Goal: Task Accomplishment & Management: Use online tool/utility

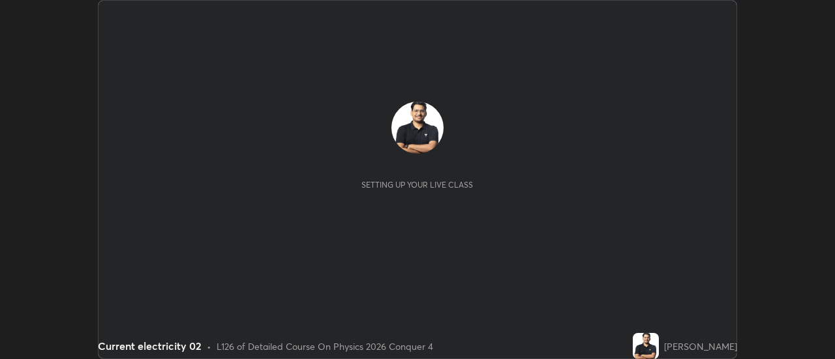
scroll to position [359, 834]
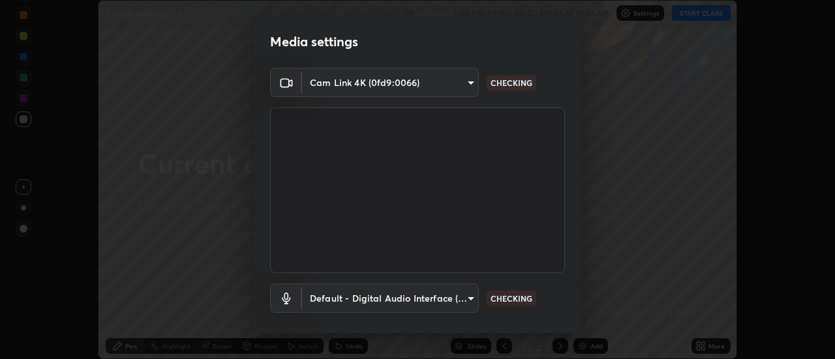
click at [341, 78] on body "Erase all Current electricity 02 Recording WAS SCHEDULED TO START AT 11:30 AM S…" at bounding box center [417, 179] width 835 height 359
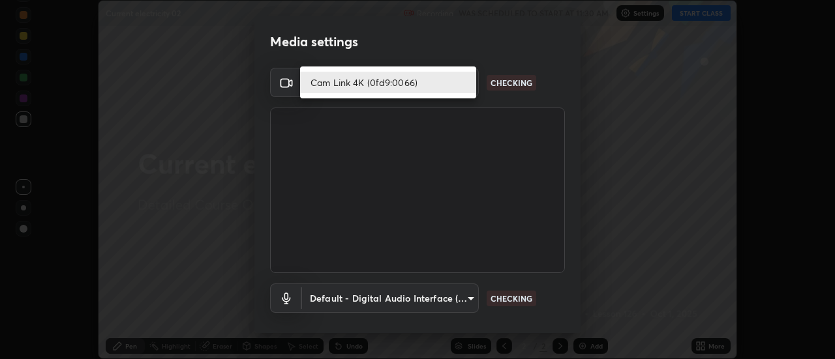
click at [313, 79] on li "Cam Link 4K (0fd9:0066)" at bounding box center [388, 83] width 176 height 22
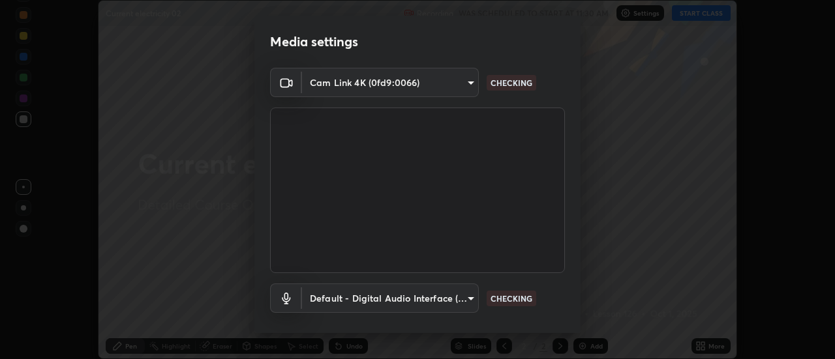
click at [312, 307] on body "Erase all Current electricity 02 Recording WAS SCHEDULED TO START AT 11:30 AM S…" at bounding box center [417, 179] width 835 height 359
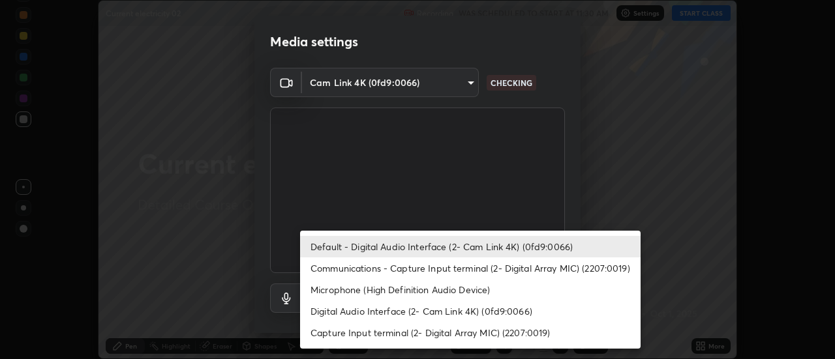
click at [335, 245] on li "Default - Digital Audio Interface (2- Cam Link 4K) (0fd9:0066)" at bounding box center [470, 247] width 340 height 22
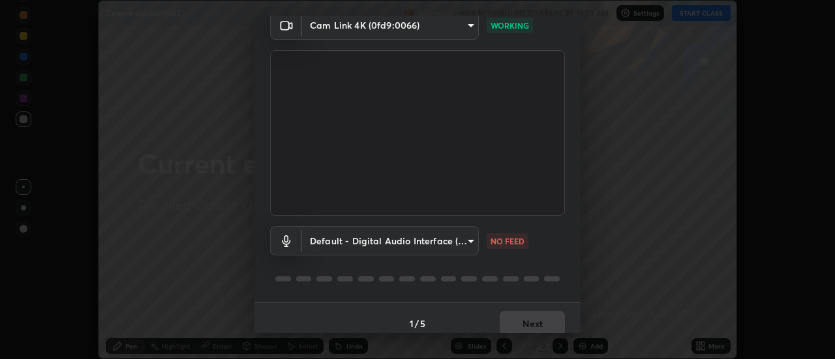
scroll to position [68, 0]
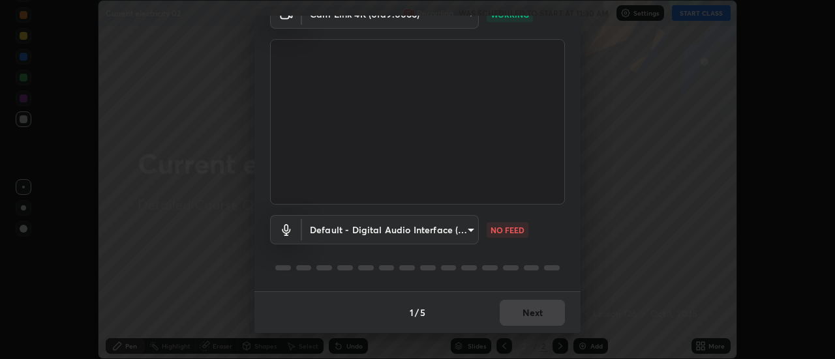
click at [447, 235] on body "Erase all Current electricity 02 Recording WAS SCHEDULED TO START AT 11:30 AM S…" at bounding box center [417, 179] width 835 height 359
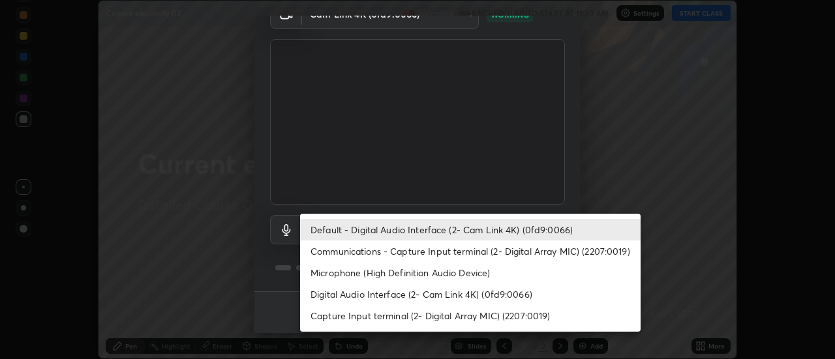
click at [384, 228] on li "Default - Digital Audio Interface (2- Cam Link 4K) (0fd9:0066)" at bounding box center [470, 230] width 340 height 22
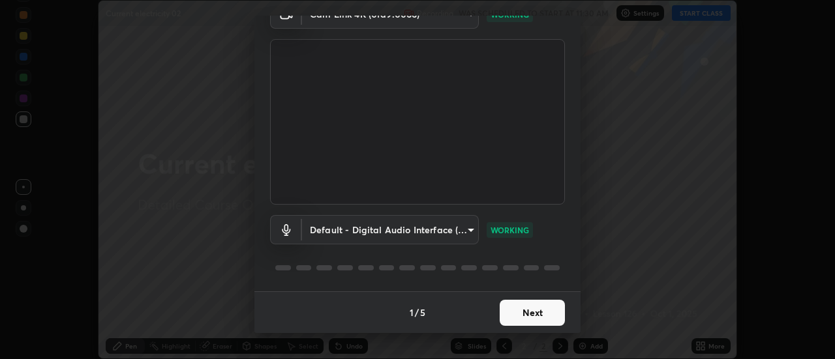
click at [541, 319] on button "Next" at bounding box center [532, 313] width 65 height 26
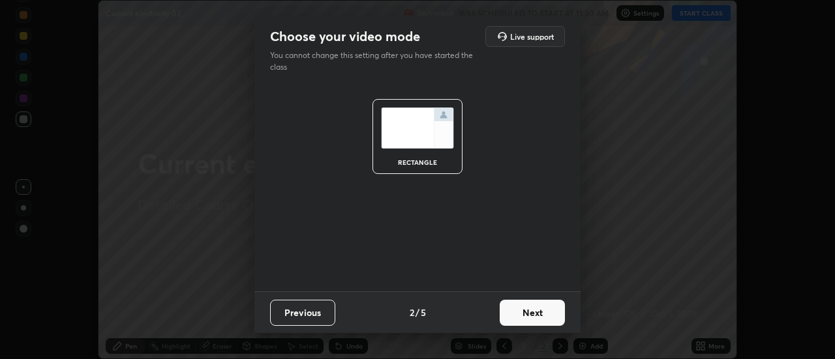
scroll to position [0, 0]
click at [556, 316] on button "Next" at bounding box center [532, 313] width 65 height 26
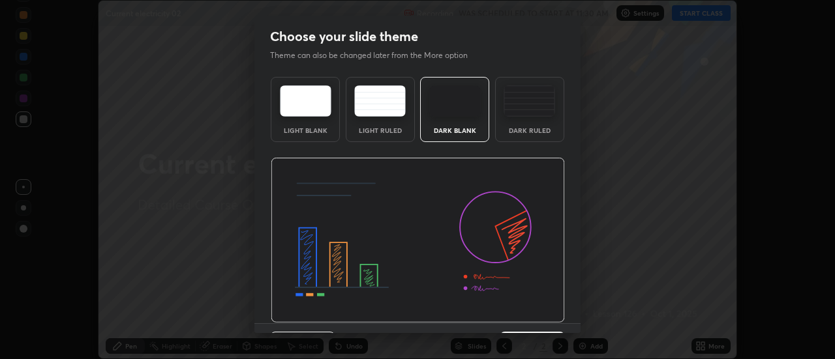
scroll to position [32, 0]
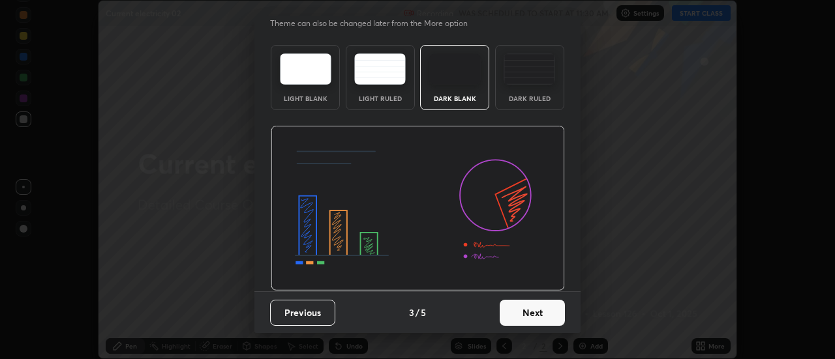
click at [535, 302] on button "Next" at bounding box center [532, 313] width 65 height 26
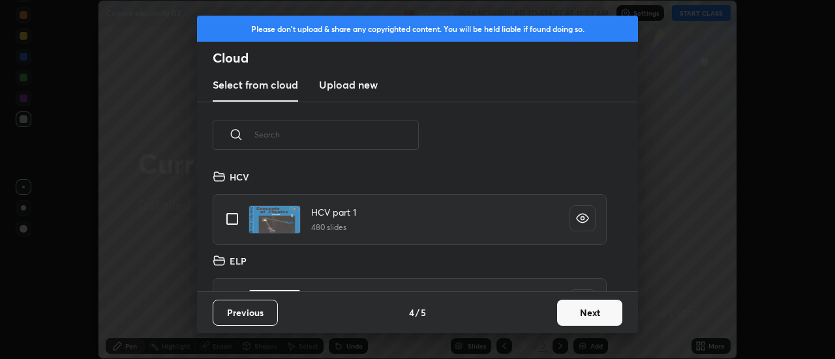
scroll to position [123, 419]
click at [599, 301] on button "Next" at bounding box center [589, 313] width 65 height 26
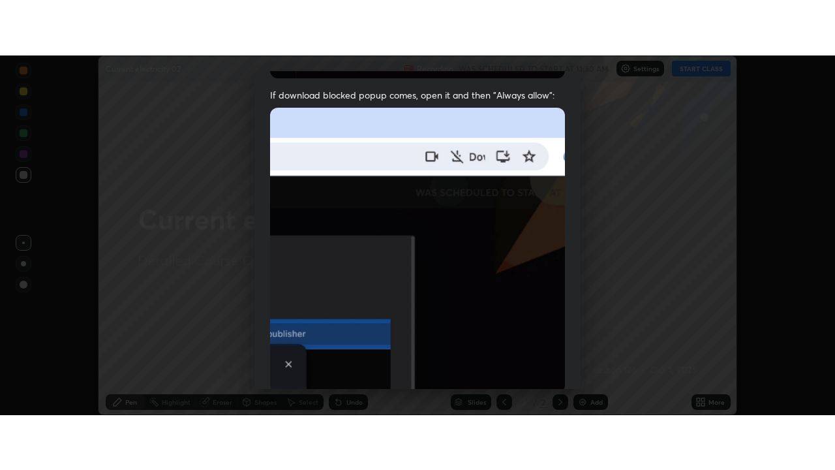
scroll to position [335, 0]
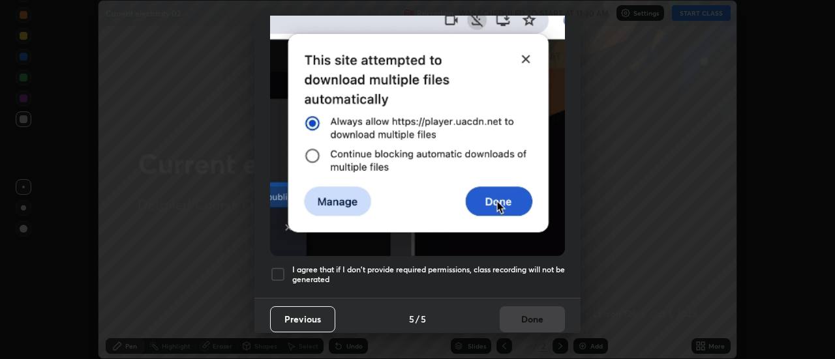
click at [278, 272] on div at bounding box center [278, 275] width 16 height 16
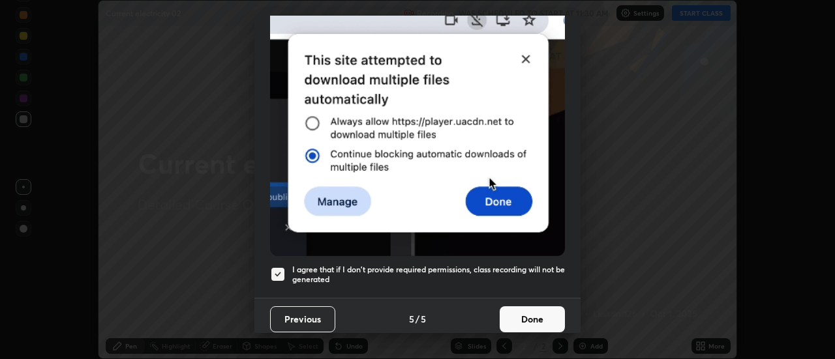
click at [539, 307] on button "Done" at bounding box center [532, 320] width 65 height 26
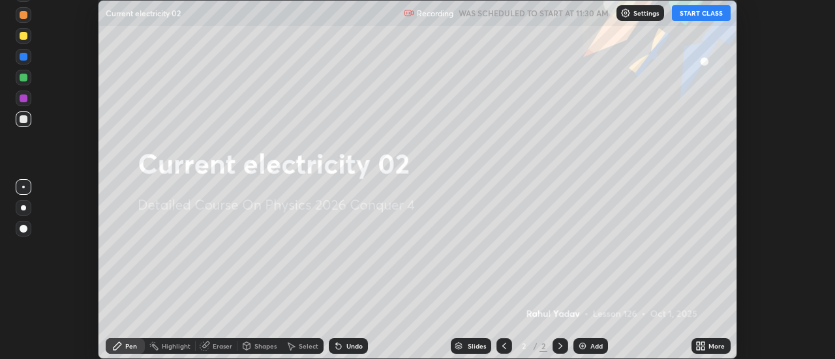
click at [712, 347] on div "More" at bounding box center [716, 346] width 16 height 7
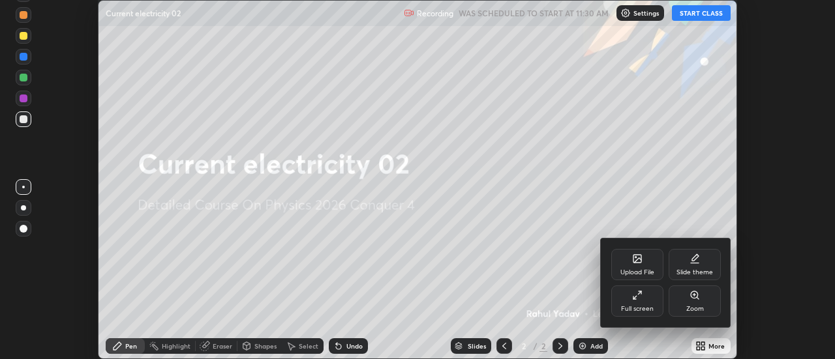
click at [653, 290] on div "Full screen" at bounding box center [637, 301] width 52 height 31
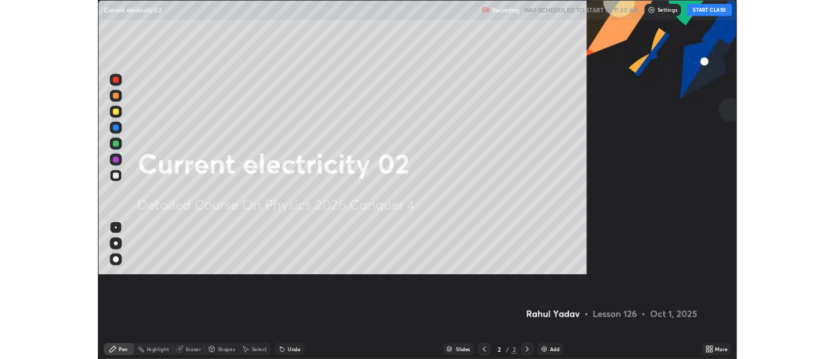
scroll to position [470, 835]
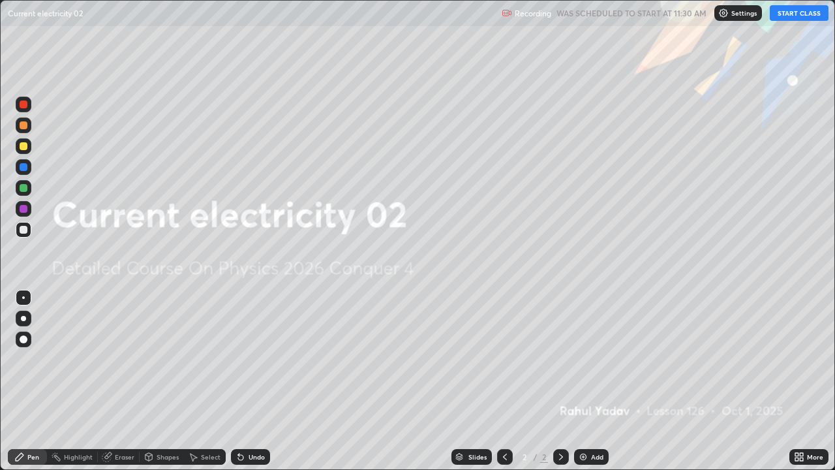
click at [785, 18] on button "START CLASS" at bounding box center [799, 13] width 59 height 16
click at [23, 318] on div at bounding box center [23, 318] width 5 height 5
click at [22, 146] on div at bounding box center [24, 146] width 8 height 8
click at [797, 359] on icon at bounding box center [796, 454] width 3 height 3
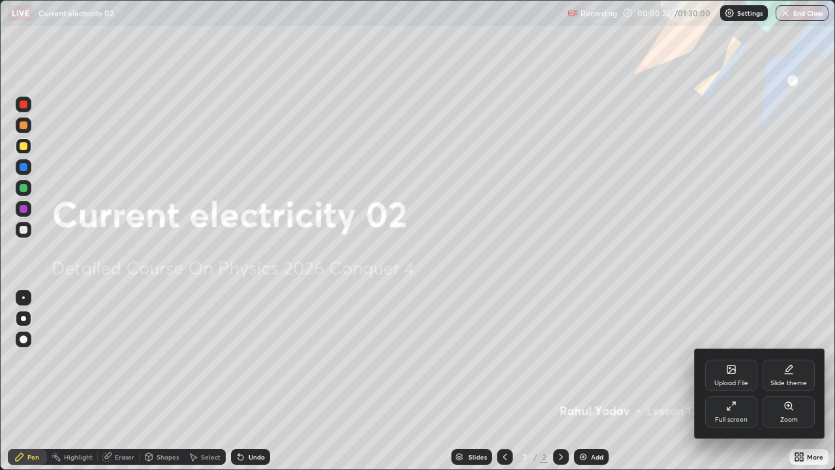
click at [733, 359] on icon at bounding box center [731, 405] width 10 height 10
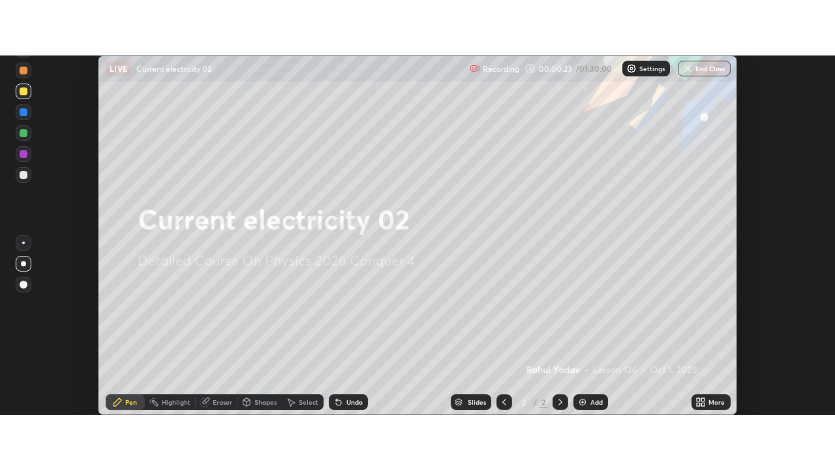
scroll to position [64861, 64386]
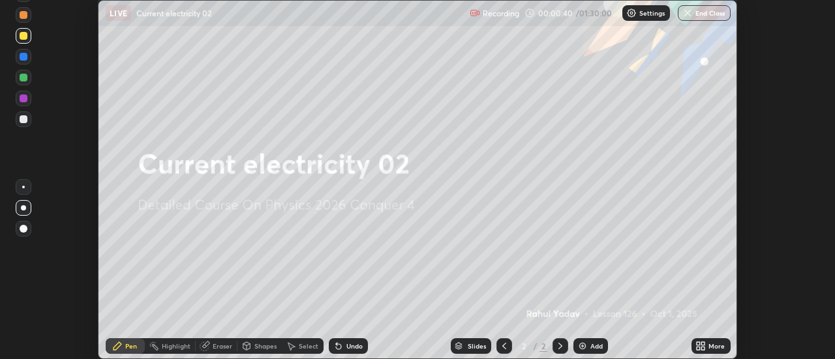
click at [699, 348] on icon at bounding box center [698, 348] width 3 height 3
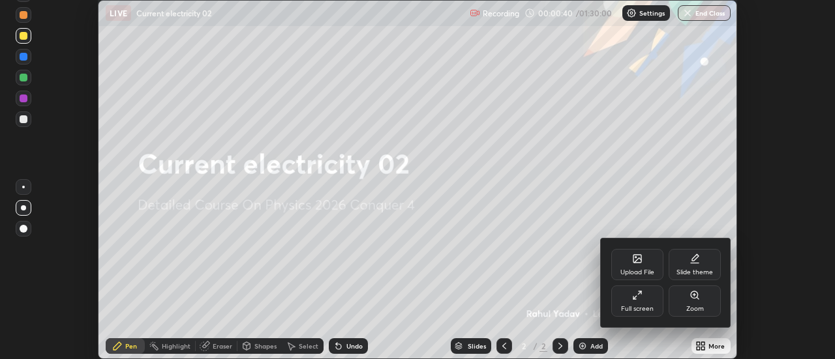
click at [637, 301] on div "Full screen" at bounding box center [637, 301] width 52 height 31
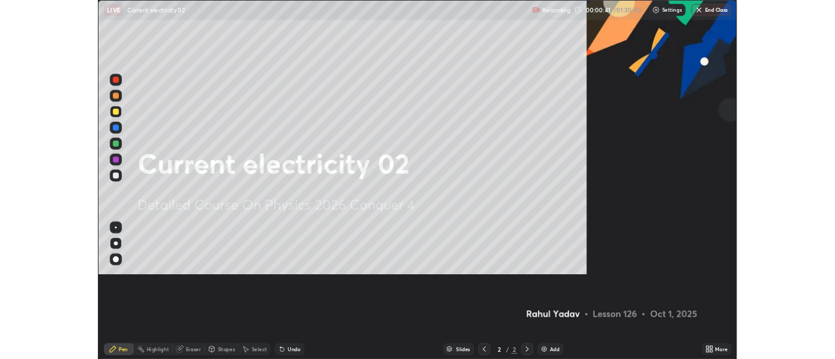
scroll to position [470, 835]
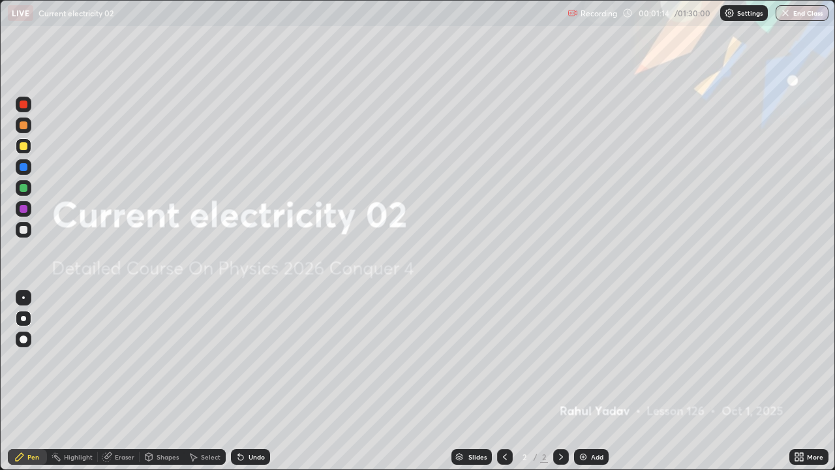
click at [801, 359] on icon at bounding box center [801, 454] width 3 height 3
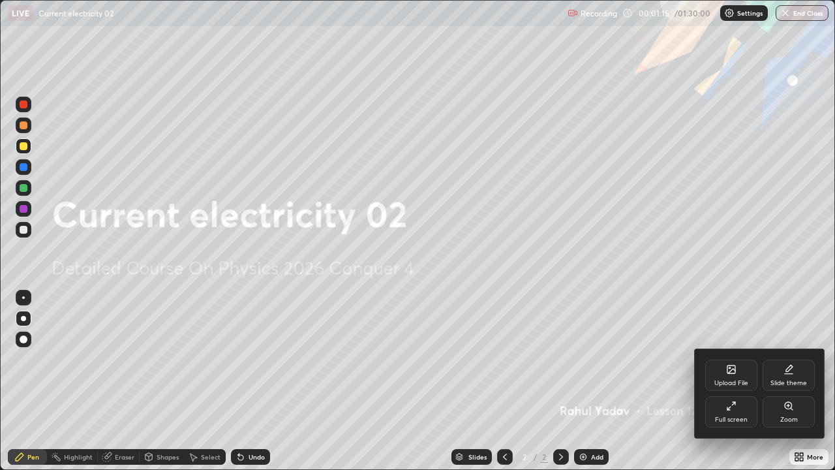
click at [736, 359] on div "Full screen" at bounding box center [731, 411] width 52 height 31
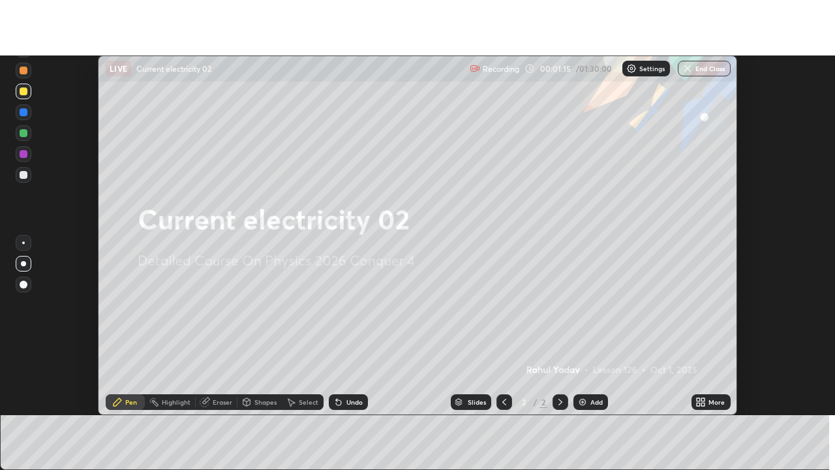
scroll to position [64861, 64386]
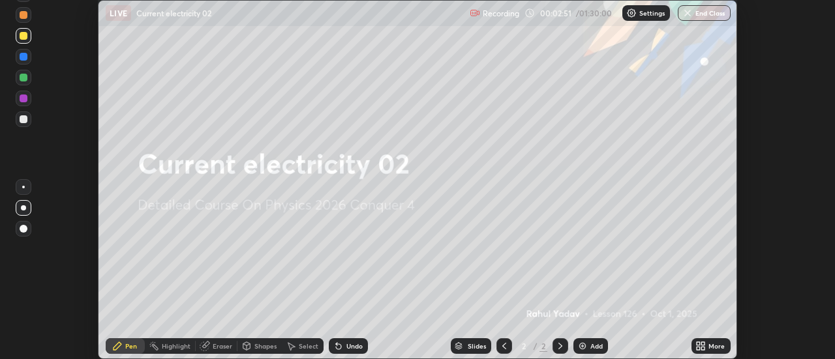
click at [699, 349] on icon at bounding box center [698, 348] width 3 height 3
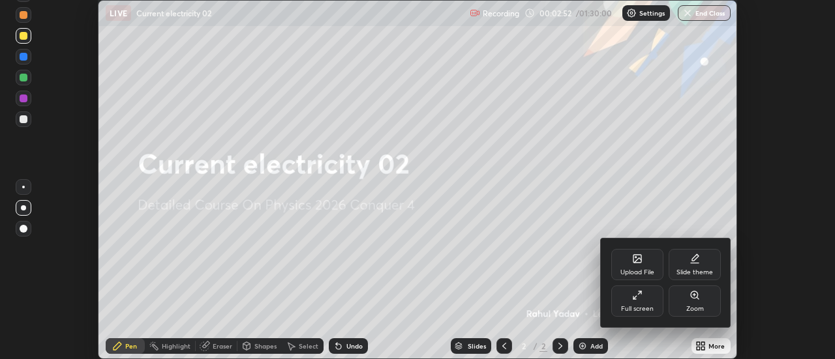
click at [652, 303] on div "Full screen" at bounding box center [637, 301] width 52 height 31
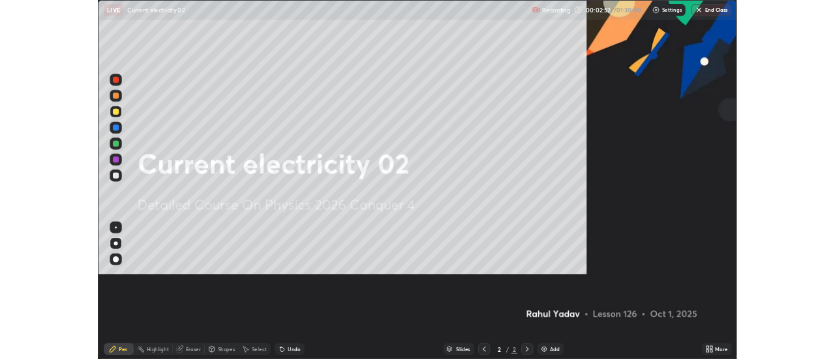
scroll to position [470, 835]
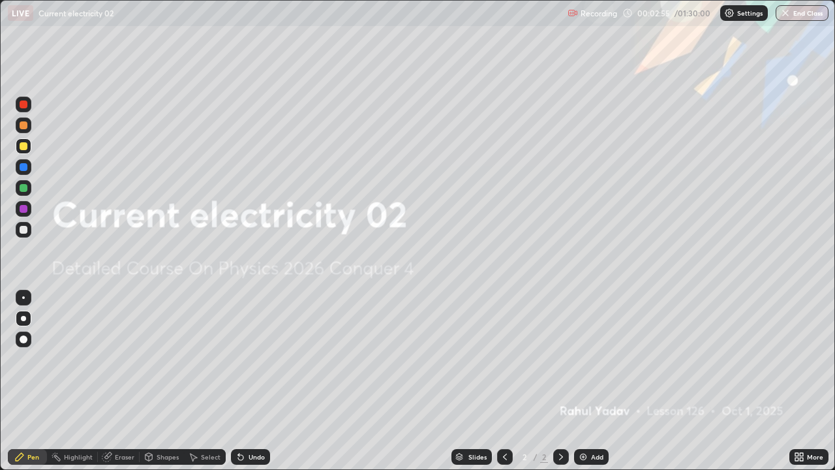
click at [801, 359] on icon at bounding box center [801, 458] width 3 height 3
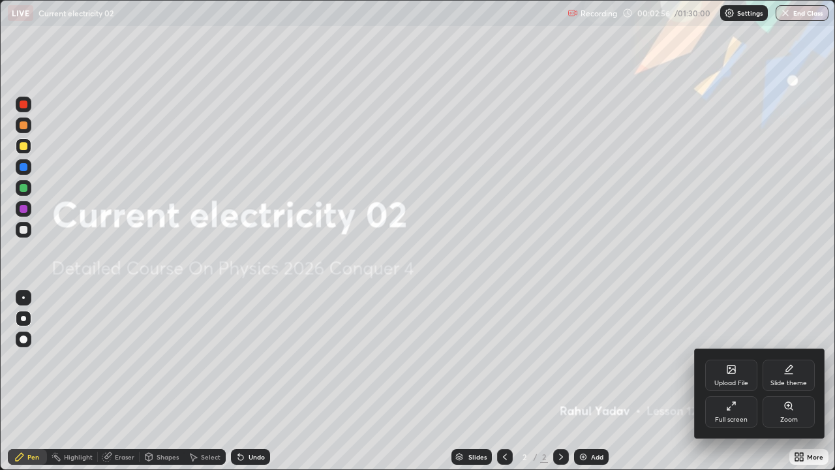
click at [745, 359] on div "Full screen" at bounding box center [731, 411] width 52 height 31
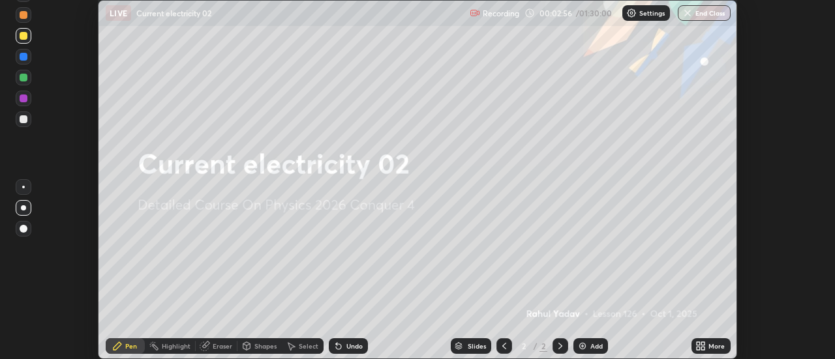
scroll to position [64861, 64386]
